Goal: Information Seeking & Learning: Check status

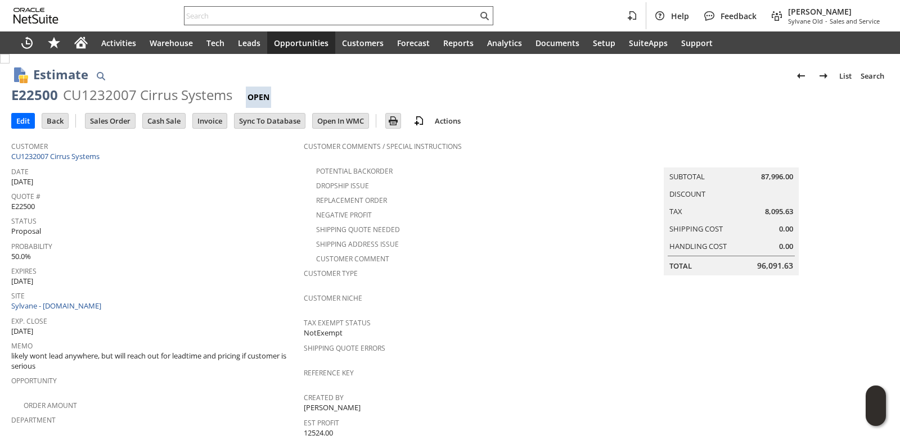
click at [210, 19] on input "text" at bounding box center [330, 15] width 293 height 13
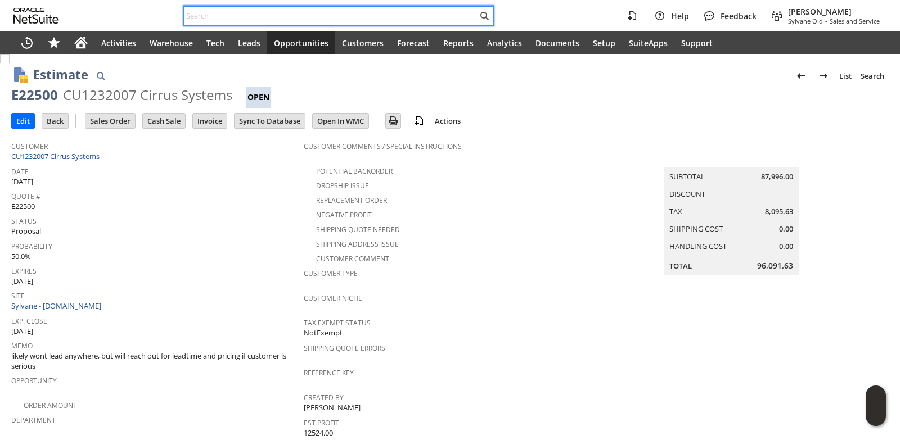
paste input "[EMAIL_ADDRESS][DOMAIN_NAME]"
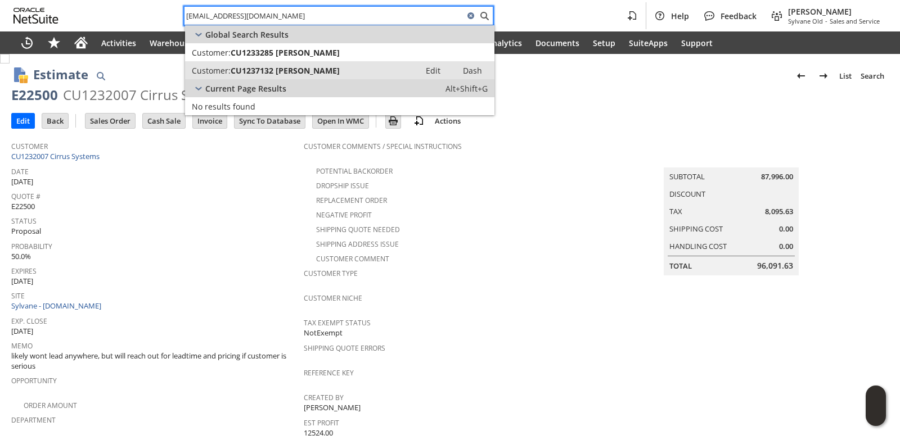
type input "[EMAIL_ADDRESS][DOMAIN_NAME]"
click at [256, 70] on span "CU1237132 [PERSON_NAME]" at bounding box center [285, 70] width 109 height 11
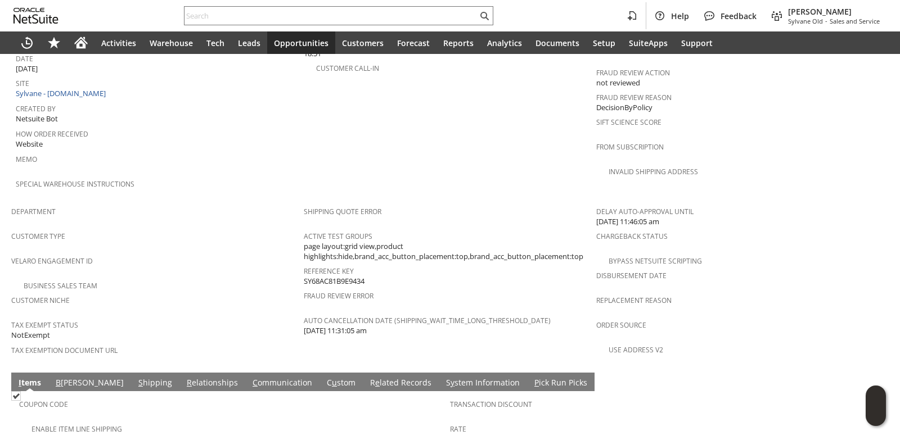
scroll to position [705, 0]
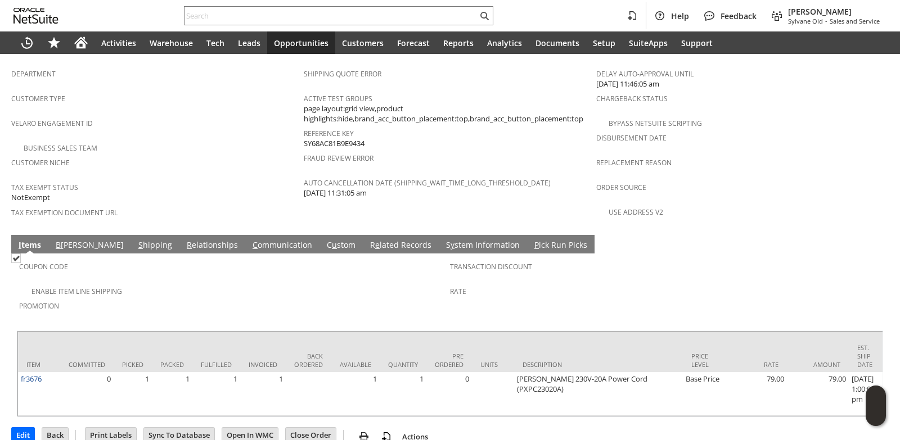
click at [250, 240] on link "C ommunication" at bounding box center [282, 246] width 65 height 12
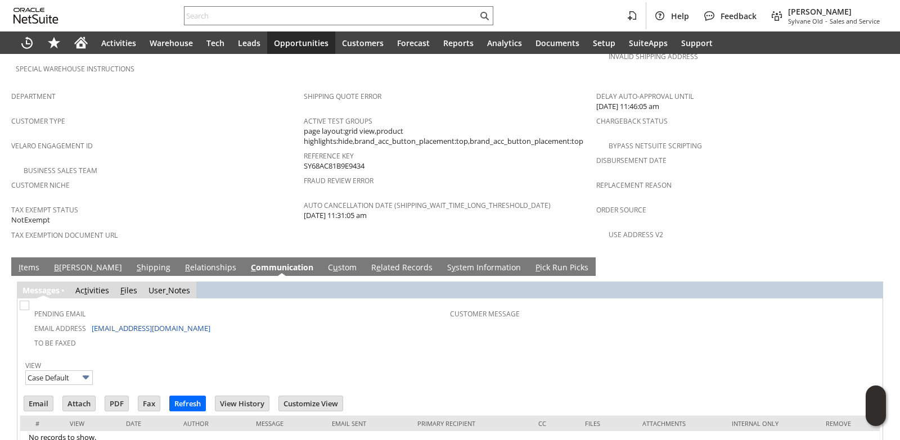
scroll to position [707, 0]
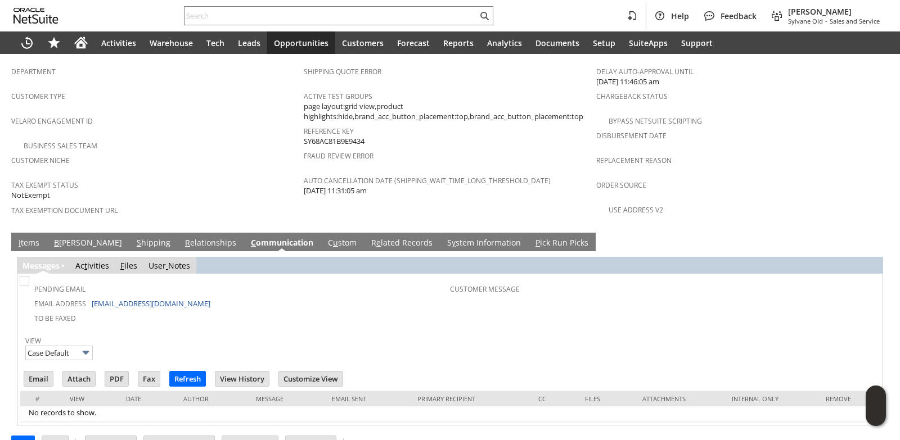
click at [32, 237] on link "I tems" at bounding box center [29, 243] width 26 height 12
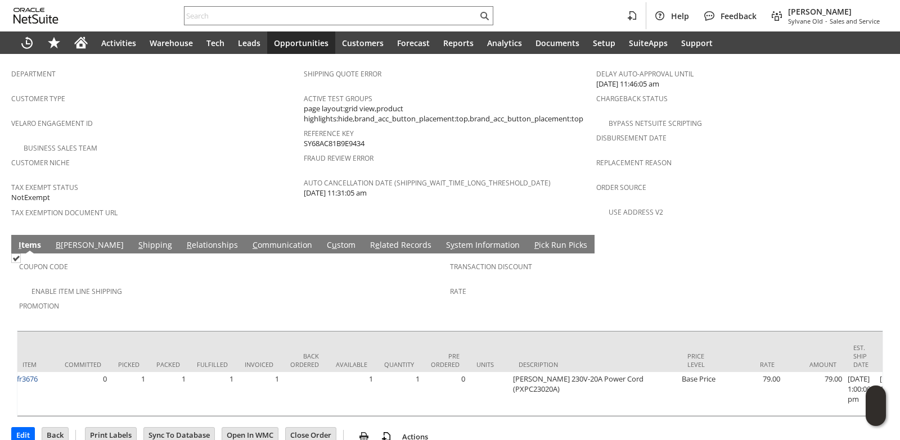
scroll to position [0, 373]
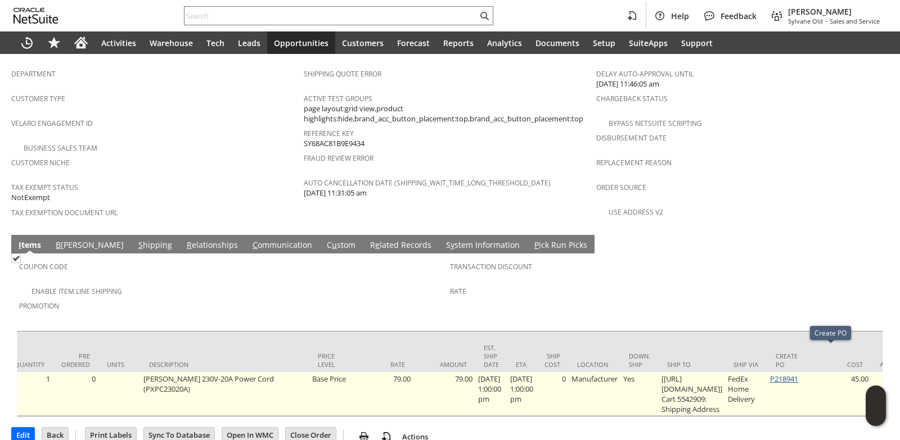
click at [798, 374] on link "P218941" at bounding box center [784, 379] width 28 height 10
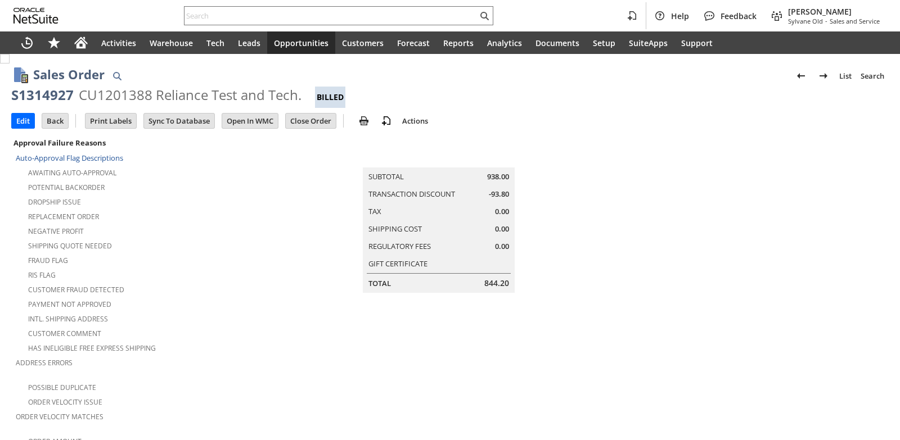
click at [266, 190] on div "Potential Backorder" at bounding box center [160, 185] width 288 height 13
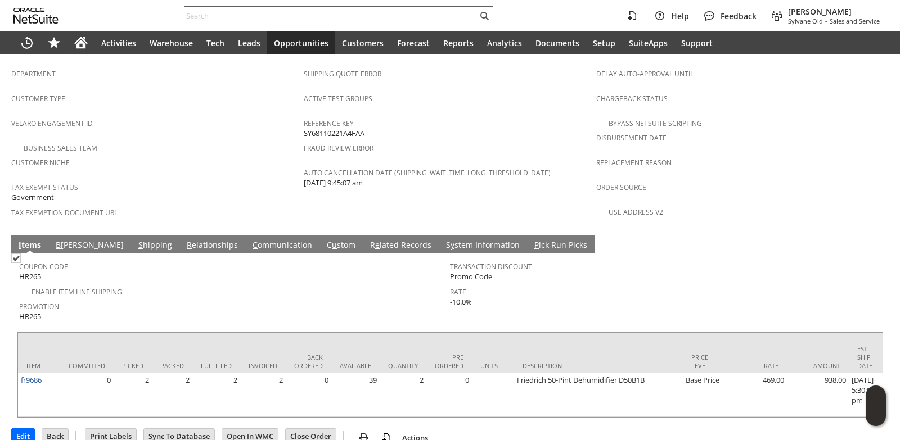
click at [240, 11] on input "text" at bounding box center [330, 15] width 293 height 13
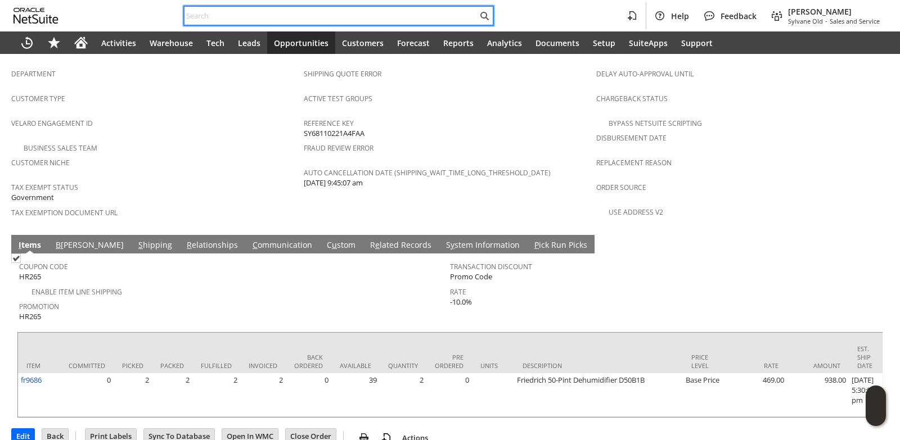
paste input "E22404"
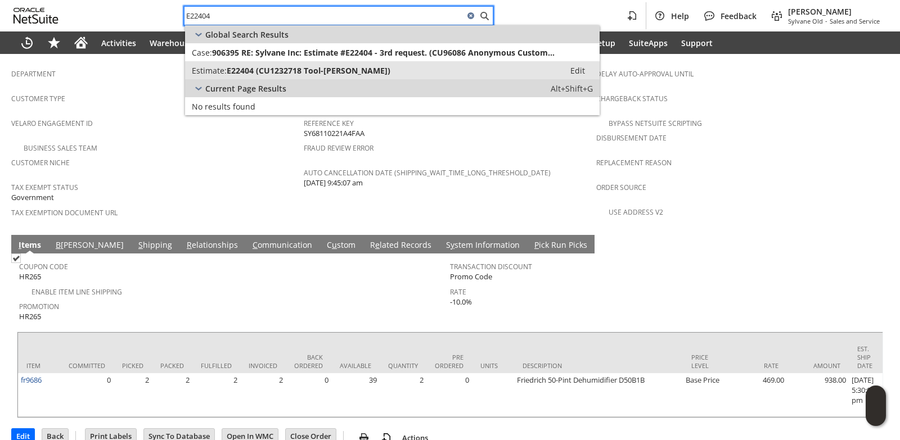
type input "E22404"
click at [248, 71] on span "E22404 (CU1232718 Tool-Smith)" at bounding box center [309, 70] width 164 height 11
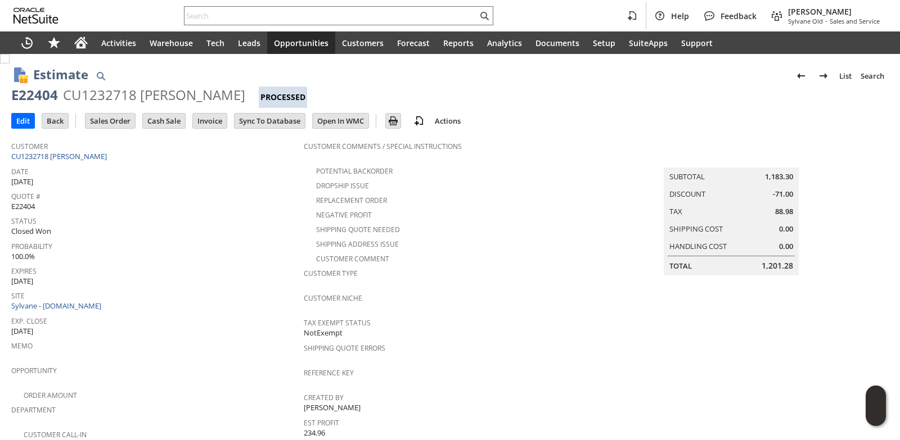
click at [522, 278] on div "Customer Type" at bounding box center [447, 277] width 287 height 24
